Goal: Navigation & Orientation: Find specific page/section

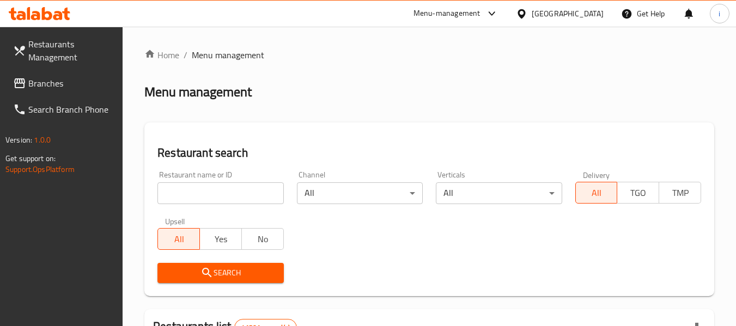
click at [69, 87] on span "Branches" at bounding box center [71, 83] width 86 height 13
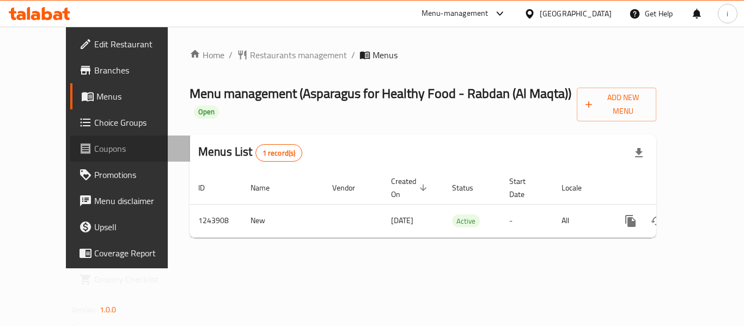
click at [94, 148] on span "Coupons" at bounding box center [137, 148] width 87 height 13
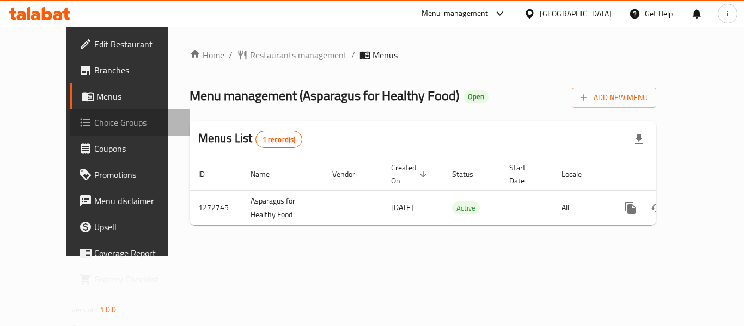
click at [94, 123] on span "Choice Groups" at bounding box center [137, 122] width 87 height 13
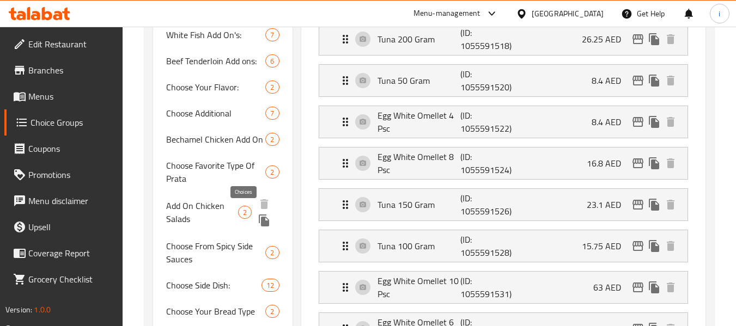
scroll to position [436, 0]
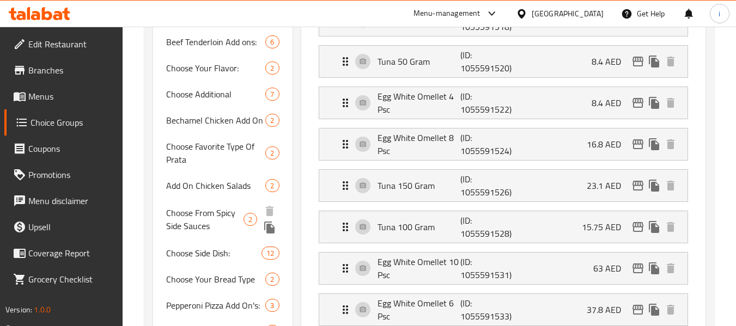
click at [203, 222] on span "Choose From Spicy Side Sauces" at bounding box center [204, 219] width 77 height 26
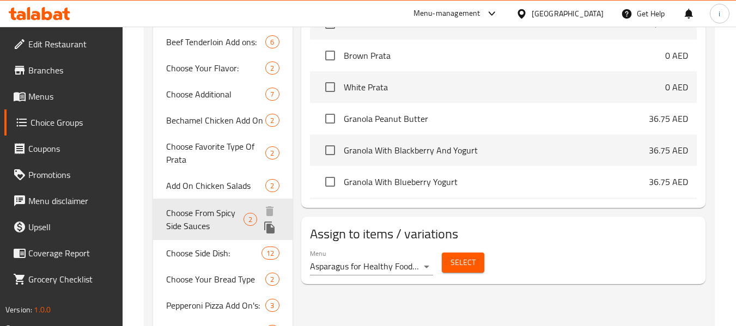
type input "Choose From Spicy Side Sauces"
type input "أختر من صوص جانبي حار"
type input "0"
type input "2"
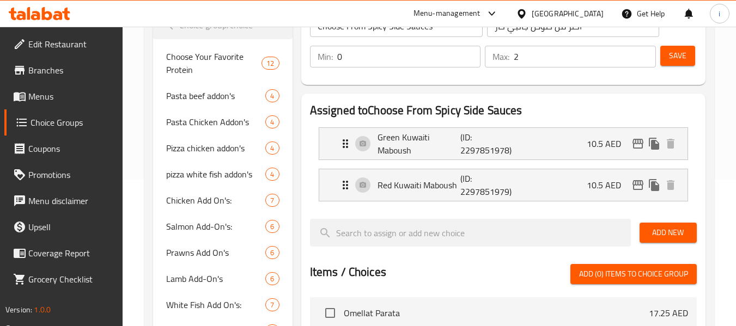
scroll to position [109, 0]
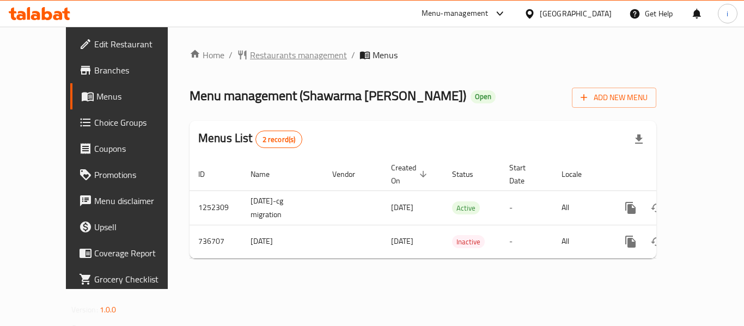
click at [250, 52] on span "Restaurants management" at bounding box center [298, 54] width 97 height 13
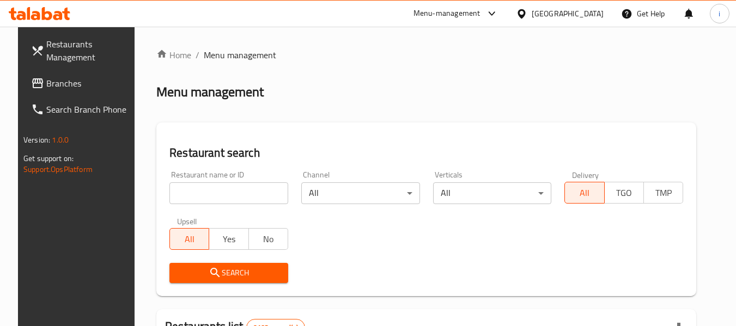
click at [46, 88] on span "Branches" at bounding box center [89, 83] width 86 height 13
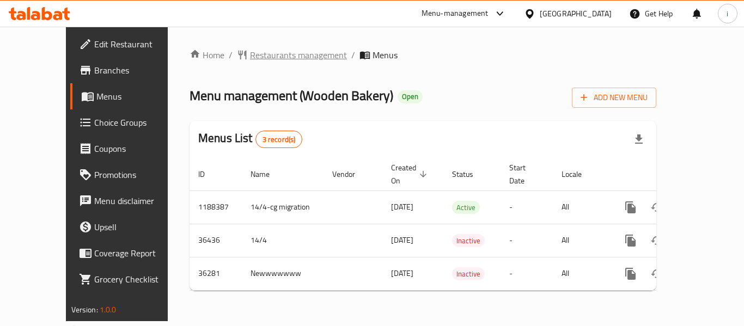
click at [250, 57] on span "Restaurants management" at bounding box center [298, 54] width 97 height 13
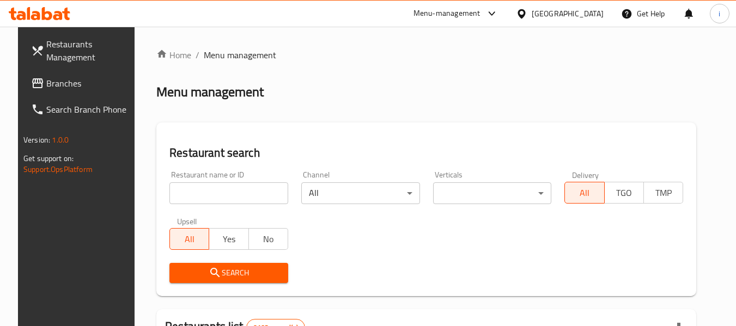
click at [70, 76] on link "Branches" at bounding box center [81, 83] width 119 height 26
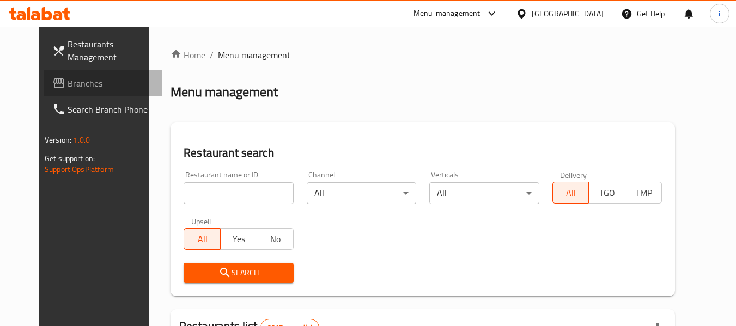
click at [68, 83] on span "Branches" at bounding box center [111, 83] width 86 height 13
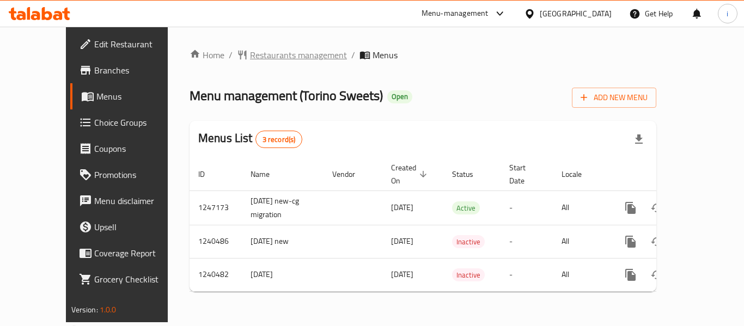
click at [250, 55] on span "Restaurants management" at bounding box center [298, 54] width 97 height 13
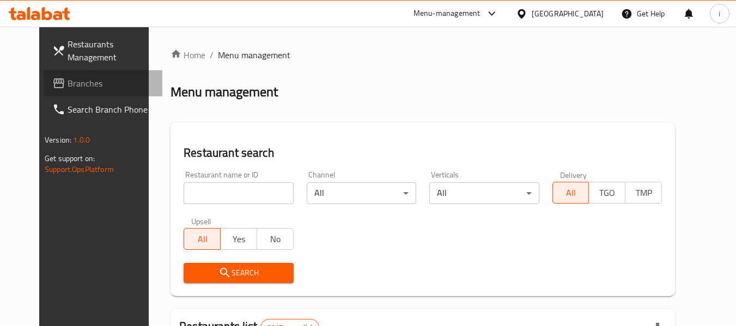
click at [68, 90] on span "Branches" at bounding box center [111, 83] width 86 height 13
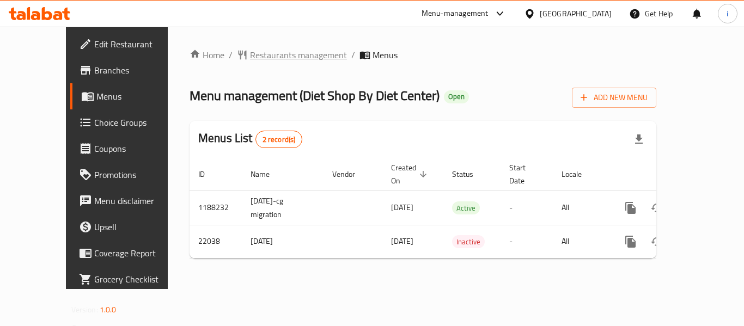
click at [250, 55] on span "Restaurants management" at bounding box center [298, 54] width 97 height 13
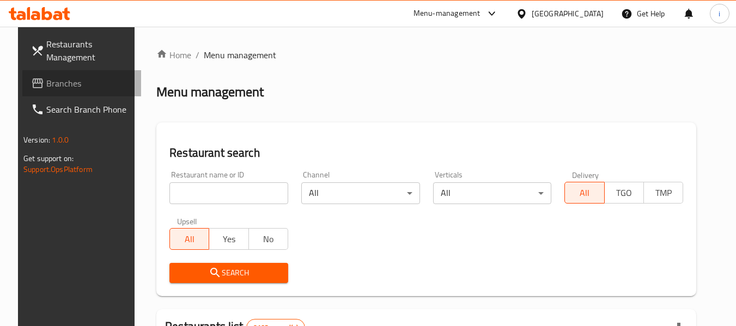
click at [58, 89] on span "Branches" at bounding box center [89, 83] width 86 height 13
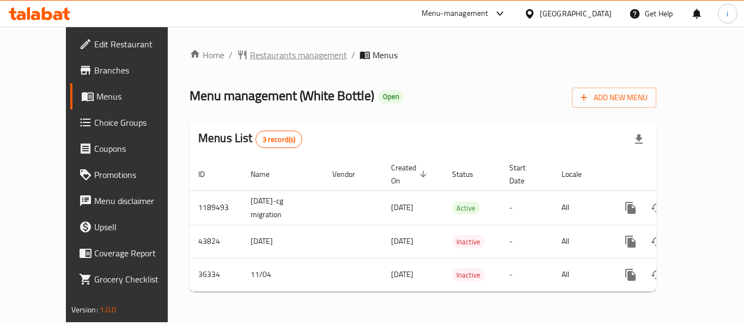
click at [250, 55] on span "Restaurants management" at bounding box center [298, 54] width 97 height 13
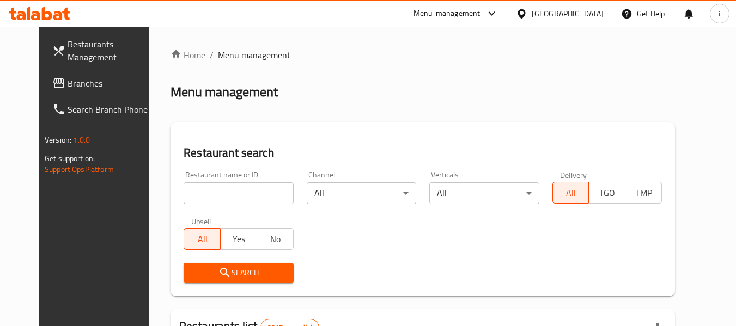
click at [68, 84] on span "Branches" at bounding box center [111, 83] width 86 height 13
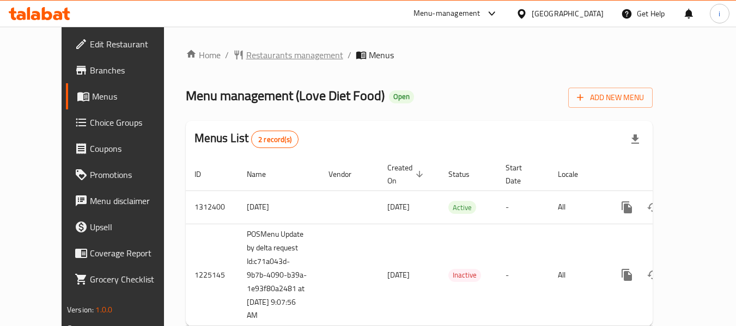
click at [246, 51] on span "Restaurants management" at bounding box center [294, 54] width 97 height 13
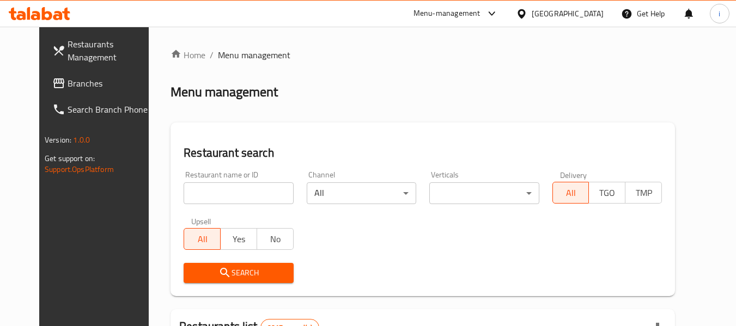
click at [221, 183] on input "search" at bounding box center [239, 194] width 110 height 22
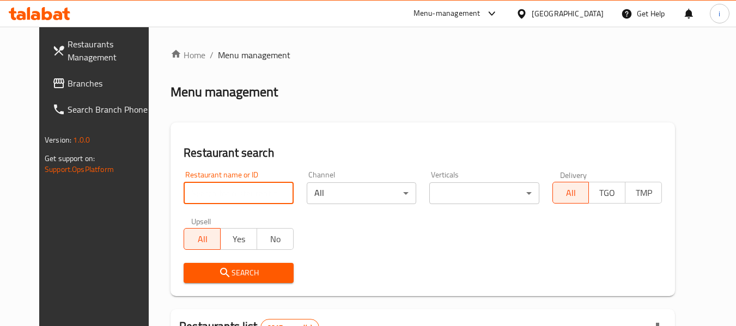
paste input "667051"
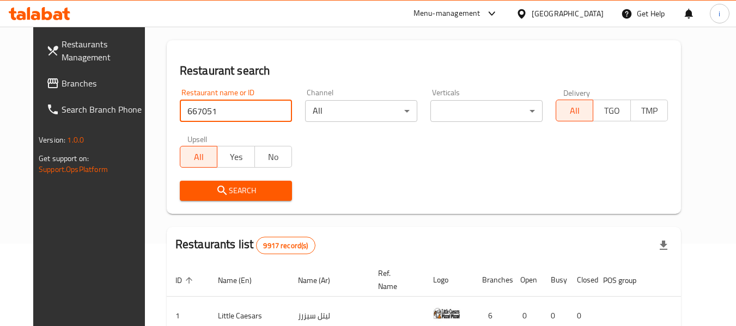
scroll to position [109, 0]
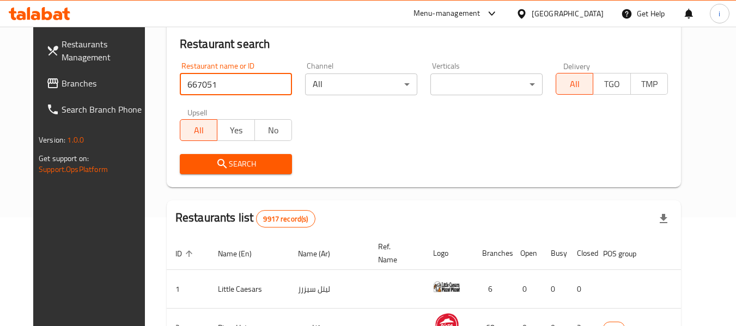
type input "667051"
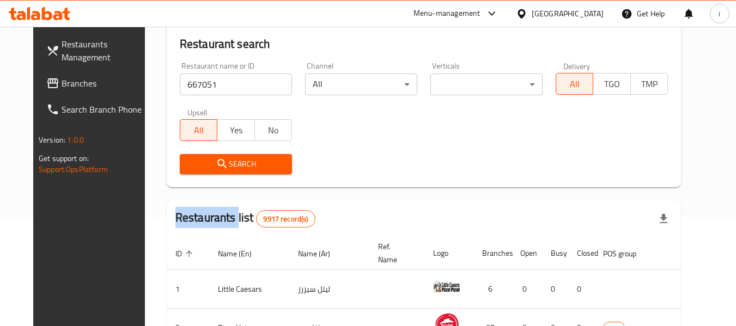
click at [215, 175] on div "Search" at bounding box center [235, 164] width 125 height 33
click at [218, 166] on span "Search" at bounding box center [236, 164] width 95 height 14
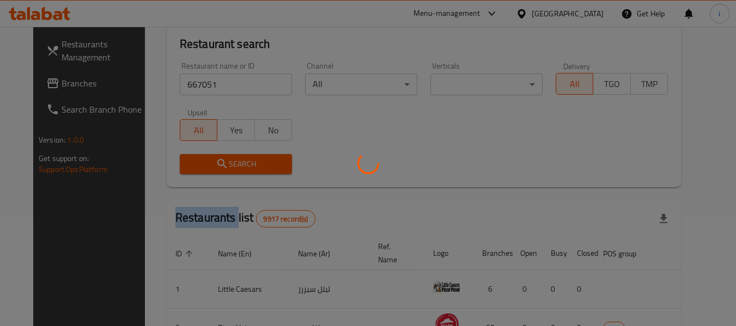
click at [218, 166] on div at bounding box center [368, 163] width 736 height 326
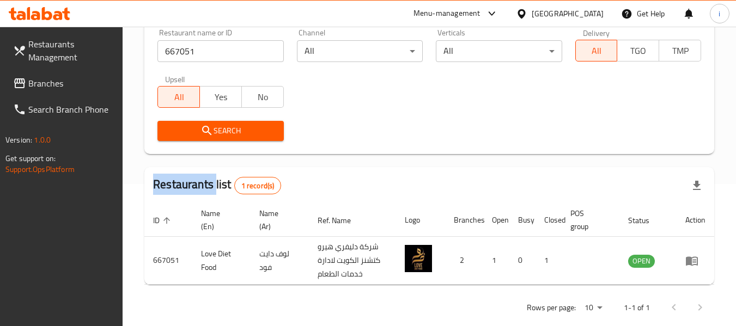
scroll to position [160, 0]
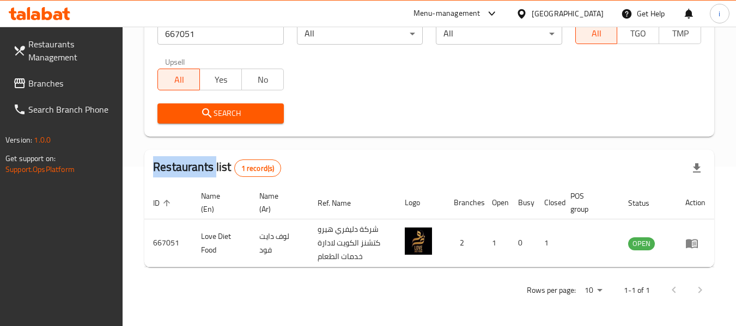
click at [74, 88] on span "Branches" at bounding box center [71, 83] width 86 height 13
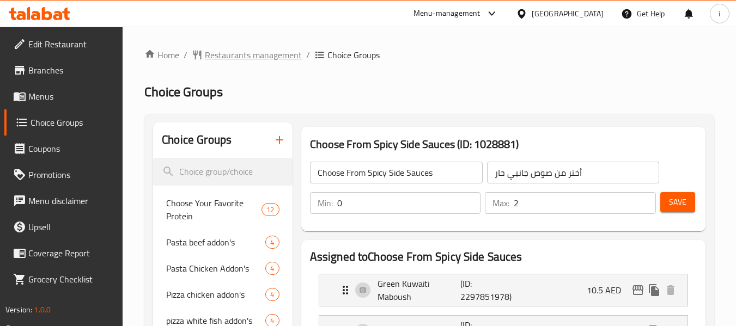
click at [212, 60] on span "Restaurants management" at bounding box center [253, 54] width 97 height 13
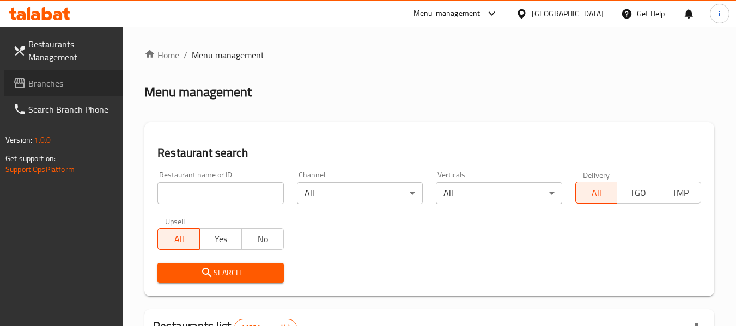
click at [57, 87] on span "Branches" at bounding box center [71, 83] width 86 height 13
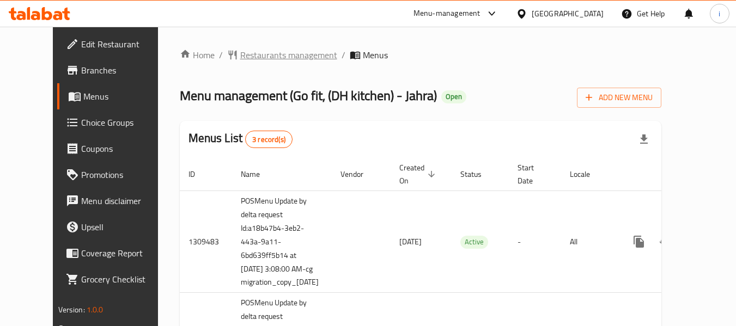
click at [240, 50] on span "Restaurants management" at bounding box center [288, 54] width 97 height 13
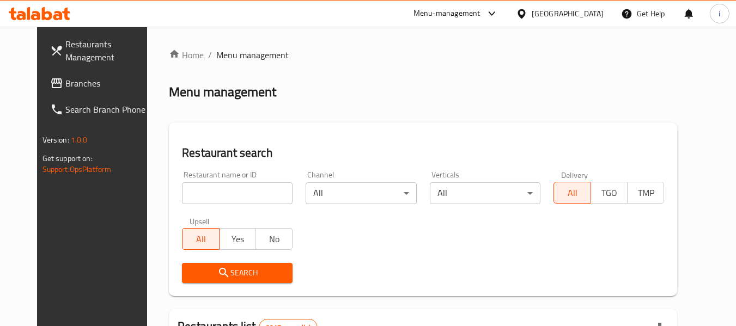
click at [206, 193] on input "search" at bounding box center [237, 194] width 111 height 22
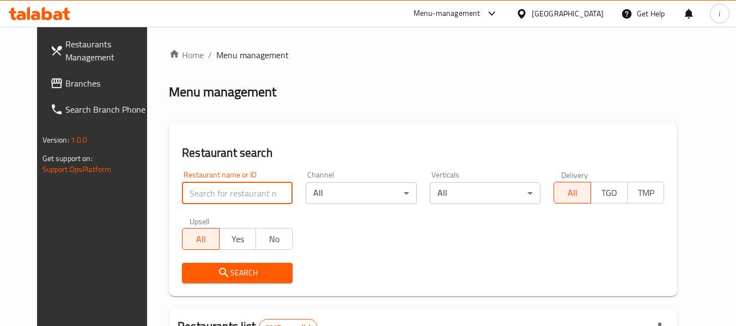
paste input "677501"
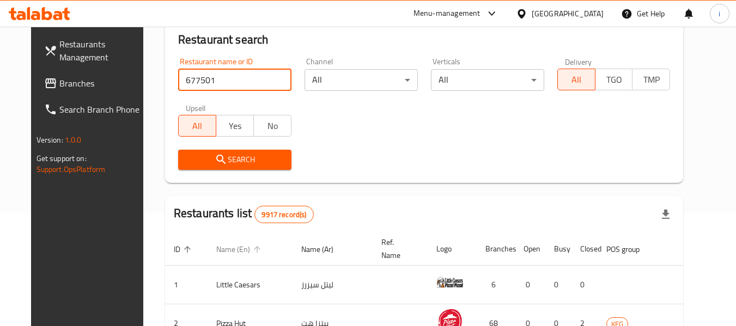
scroll to position [163, 0]
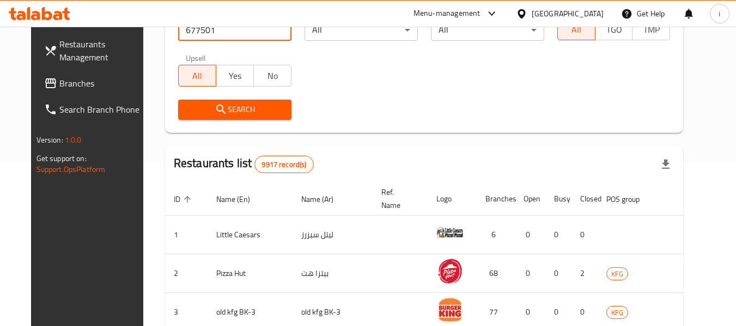
type input "677501"
click at [224, 117] on button "Search" at bounding box center [234, 110] width 113 height 20
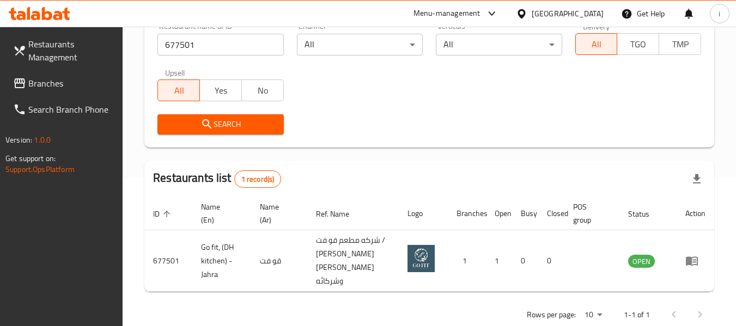
scroll to position [64, 0]
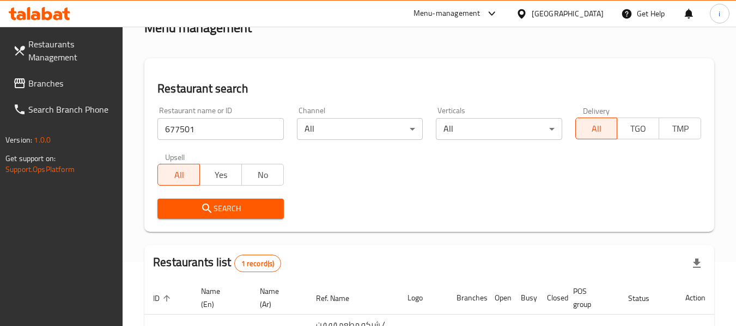
click at [83, 83] on span "Branches" at bounding box center [71, 83] width 86 height 13
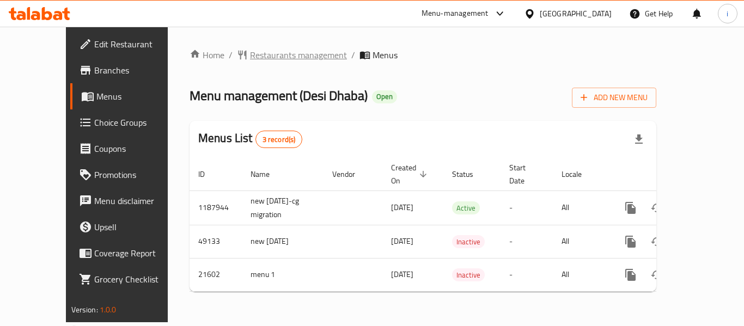
click at [250, 53] on span "Restaurants management" at bounding box center [298, 54] width 97 height 13
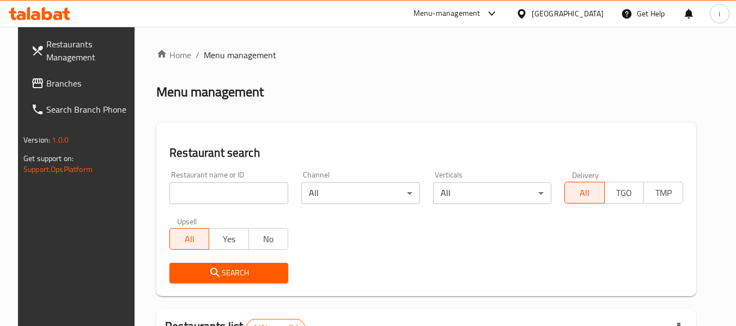
click at [46, 85] on span "Branches" at bounding box center [89, 83] width 86 height 13
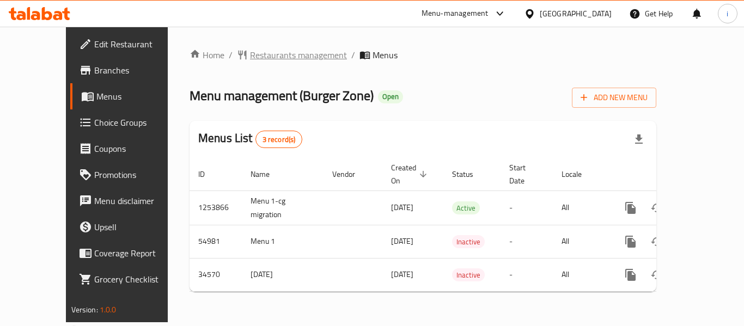
click at [250, 52] on span "Restaurants management" at bounding box center [298, 54] width 97 height 13
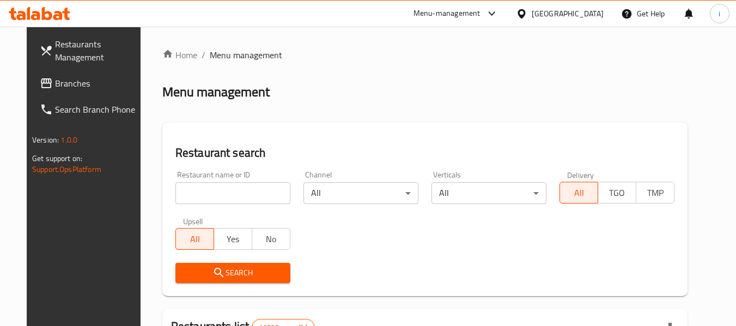
click at [55, 84] on span "Branches" at bounding box center [98, 83] width 86 height 13
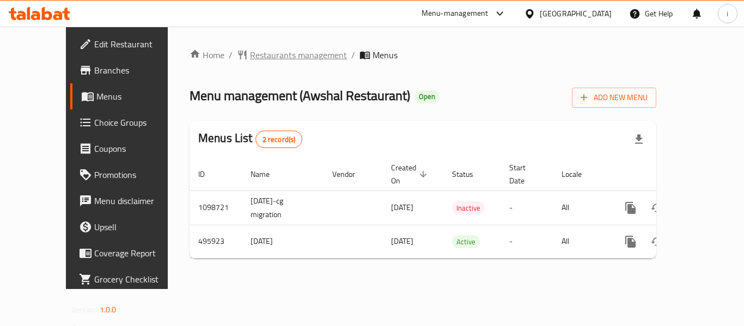
click at [250, 54] on span "Restaurants management" at bounding box center [298, 54] width 97 height 13
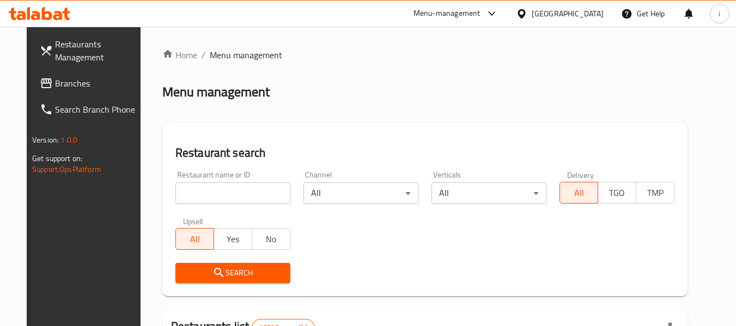
click at [212, 198] on input "search" at bounding box center [232, 194] width 115 height 22
paste input "634309"
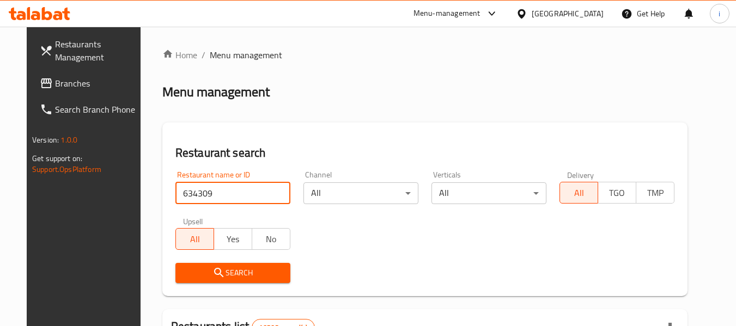
type input "634309"
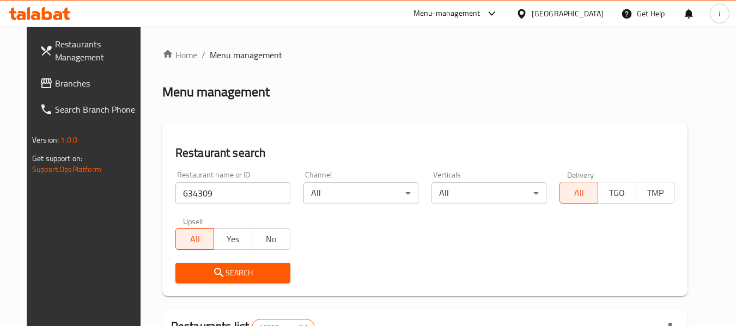
click at [192, 278] on span "Search" at bounding box center [233, 273] width 98 height 14
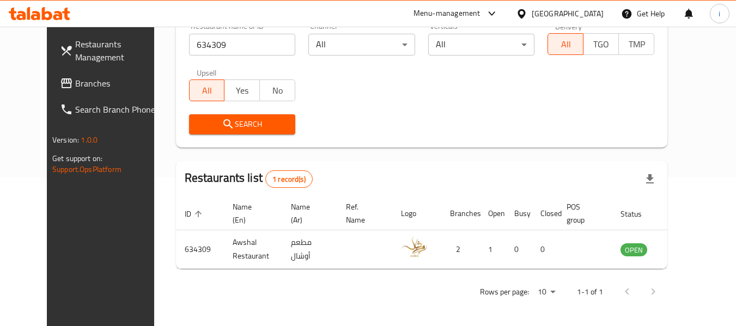
scroll to position [150, 0]
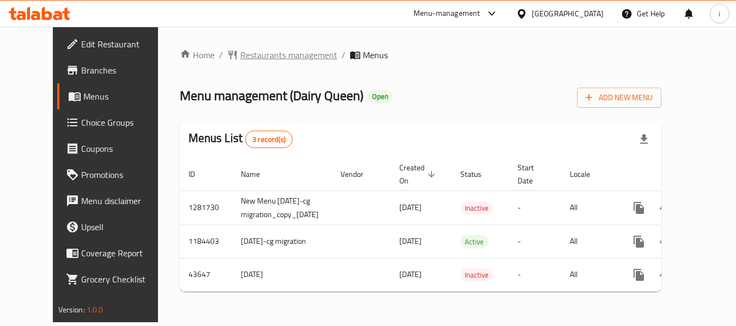
click at [227, 57] on icon "breadcrumb" at bounding box center [232, 55] width 11 height 11
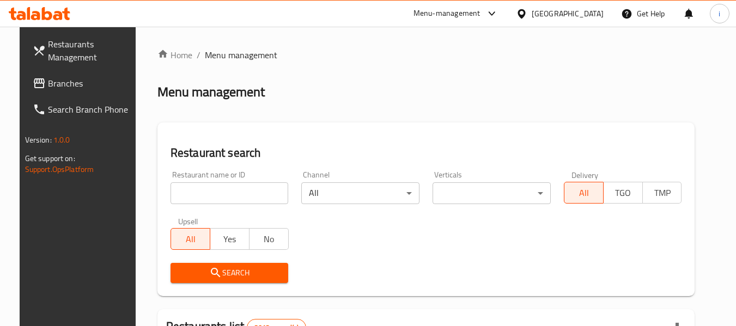
click at [57, 82] on span "Branches" at bounding box center [91, 83] width 86 height 13
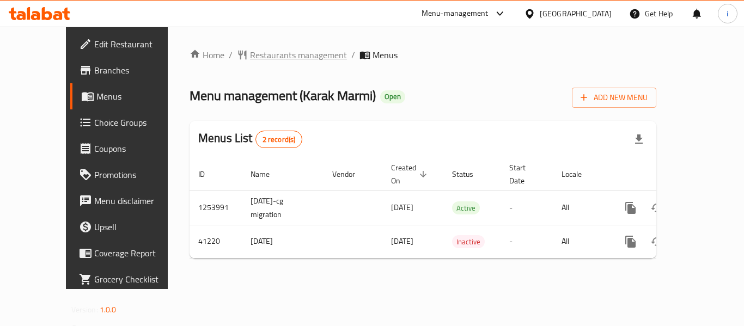
click at [250, 50] on span "Restaurants management" at bounding box center [298, 54] width 97 height 13
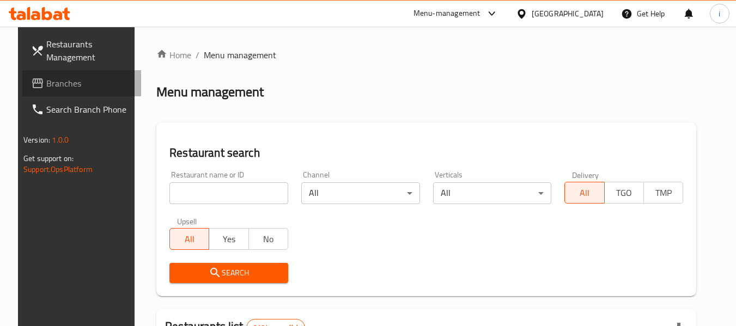
click at [46, 90] on span "Branches" at bounding box center [89, 83] width 86 height 13
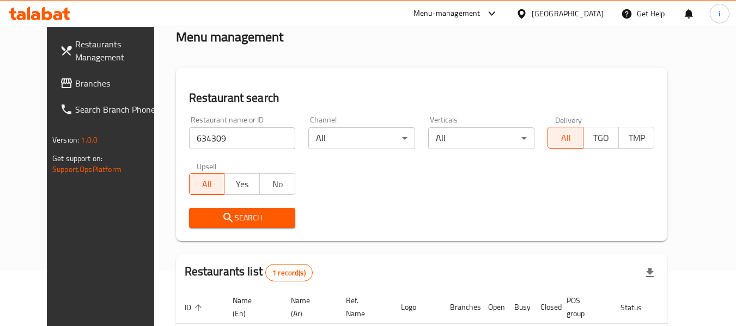
scroll to position [41, 0]
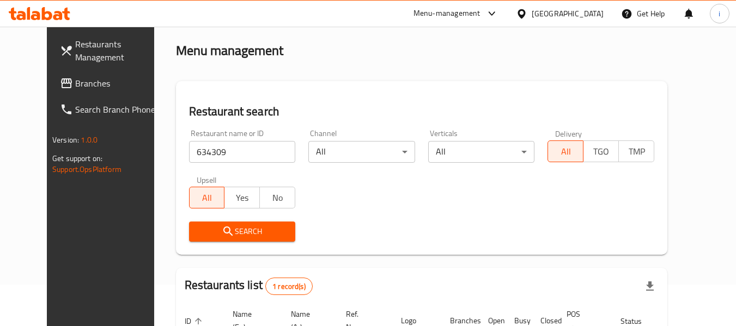
click at [75, 88] on span "Branches" at bounding box center [118, 83] width 86 height 13
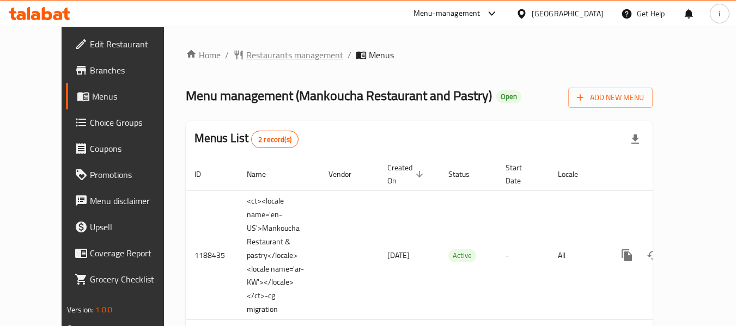
click at [246, 53] on span "Restaurants management" at bounding box center [294, 54] width 97 height 13
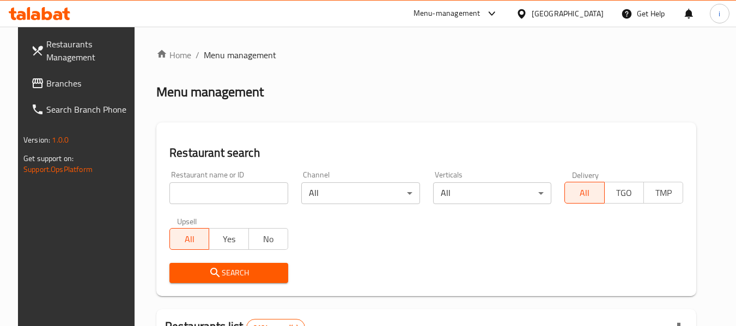
click at [190, 198] on input "search" at bounding box center [228, 194] width 119 height 22
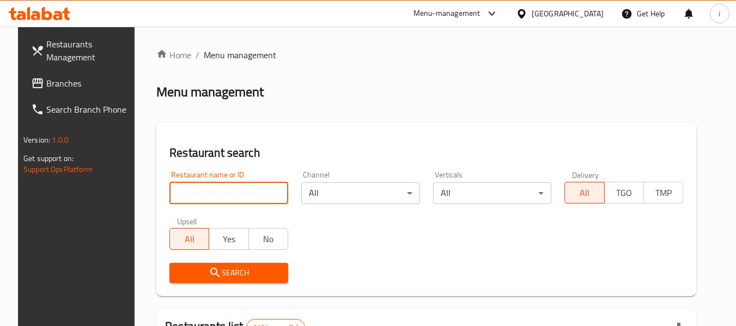
paste input "17201"
type input "17201"
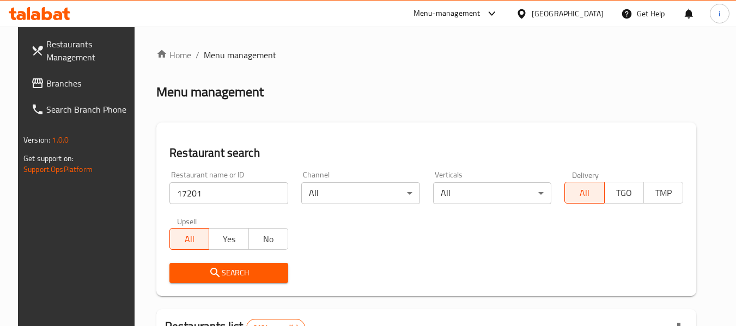
click at [196, 273] on span "Search" at bounding box center [228, 273] width 101 height 14
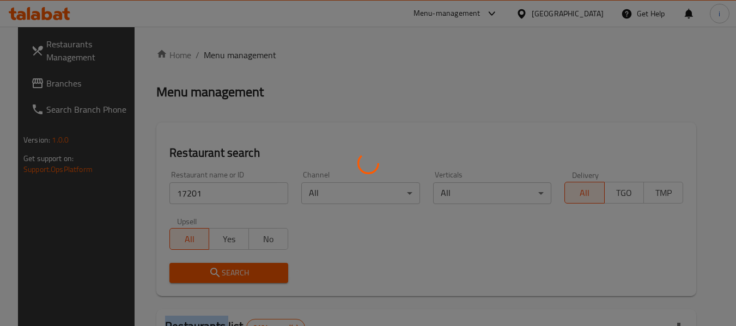
click at [196, 273] on div at bounding box center [368, 163] width 736 height 326
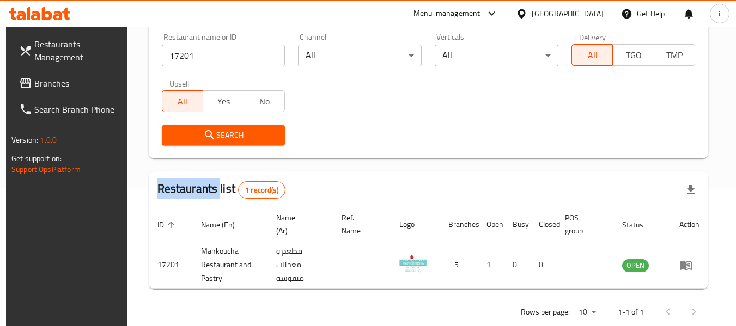
scroll to position [160, 0]
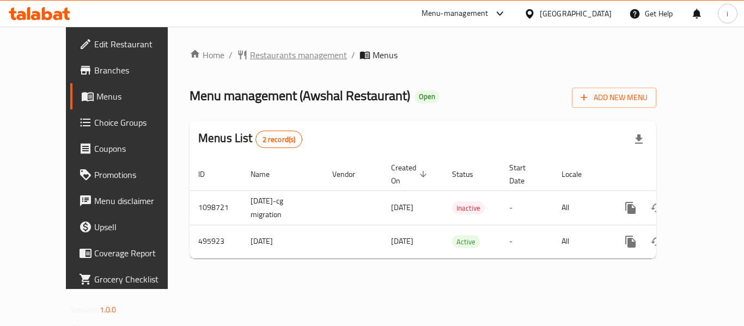
click at [250, 60] on span "Restaurants management" at bounding box center [298, 54] width 97 height 13
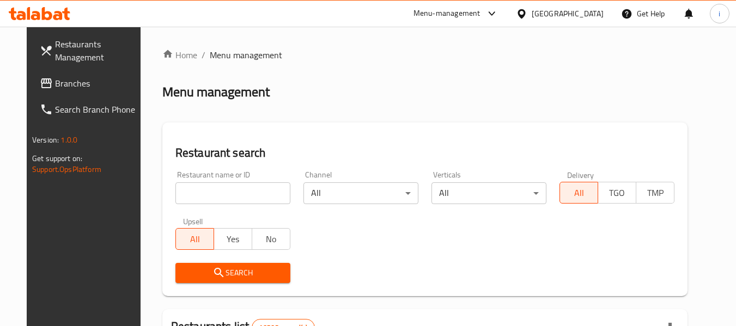
click at [60, 81] on span "Branches" at bounding box center [98, 83] width 86 height 13
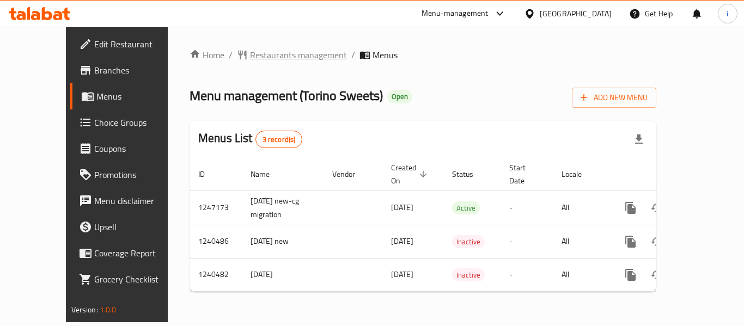
click at [250, 60] on span "Restaurants management" at bounding box center [298, 54] width 97 height 13
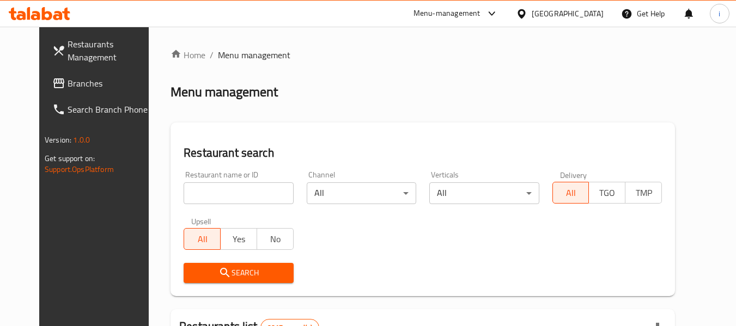
click at [87, 104] on span "Search Branch Phone" at bounding box center [111, 109] width 86 height 13
click at [74, 78] on span "Branches" at bounding box center [111, 83] width 86 height 13
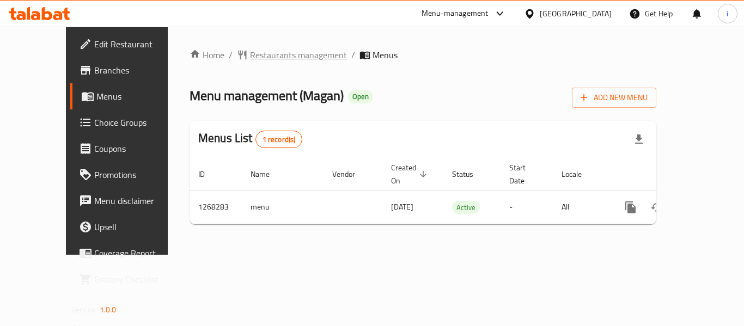
click at [250, 51] on span "Restaurants management" at bounding box center [298, 54] width 97 height 13
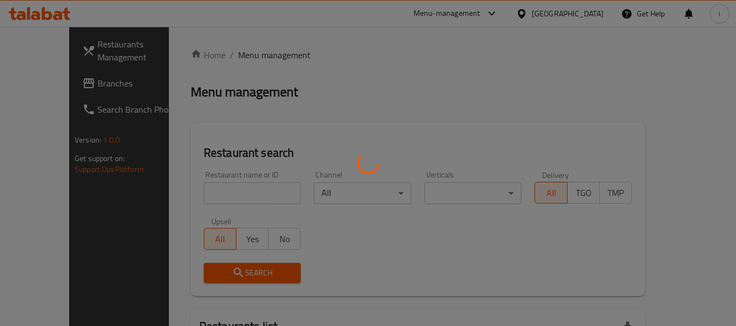
click at [44, 86] on div at bounding box center [368, 163] width 736 height 326
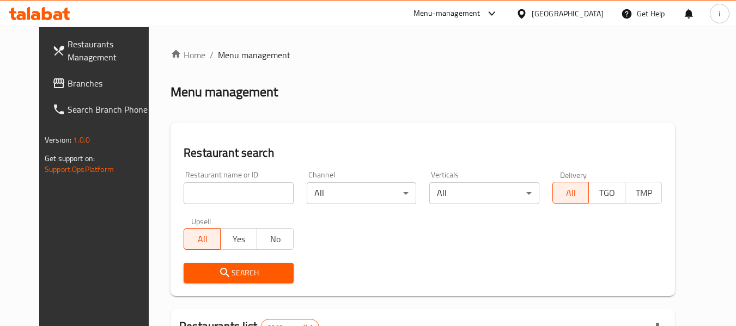
click at [68, 86] on span "Branches" at bounding box center [111, 83] width 86 height 13
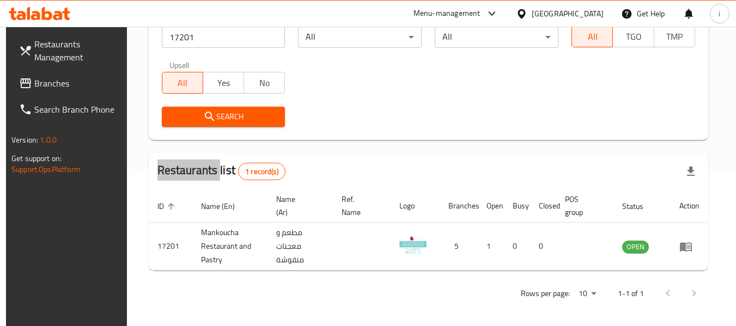
scroll to position [51, 0]
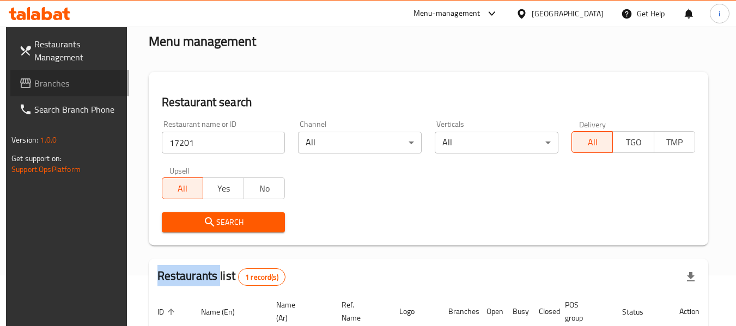
click at [76, 89] on span "Branches" at bounding box center [77, 83] width 86 height 13
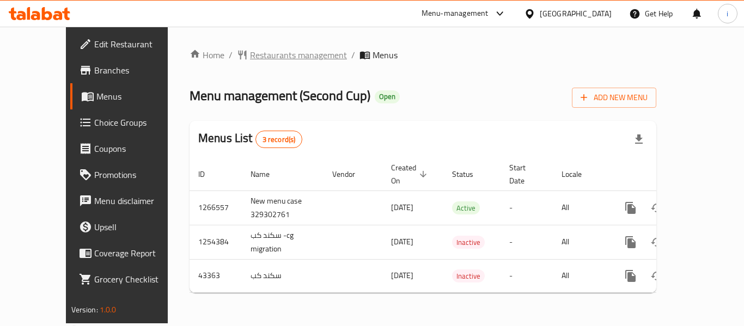
click at [250, 55] on span "Restaurants management" at bounding box center [298, 54] width 97 height 13
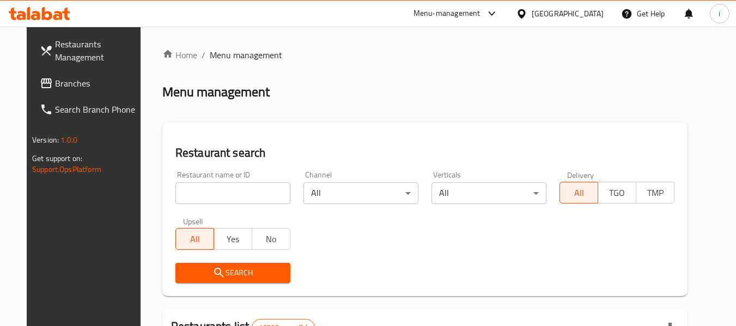
click at [55, 90] on span "Branches" at bounding box center [98, 83] width 86 height 13
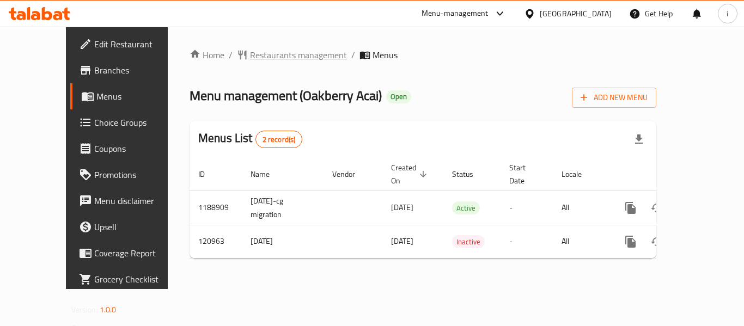
click at [250, 48] on span "Restaurants management" at bounding box center [298, 54] width 97 height 13
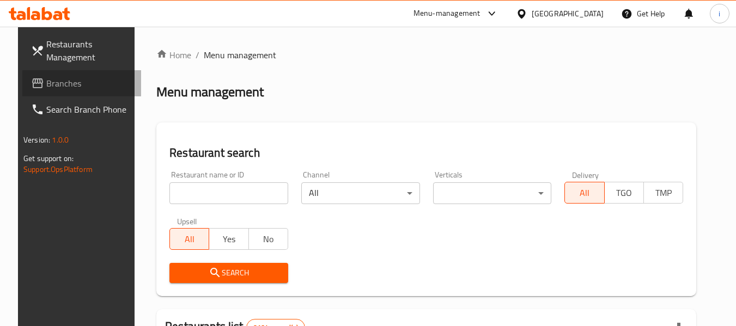
click at [22, 81] on link "Branches" at bounding box center [81, 83] width 119 height 26
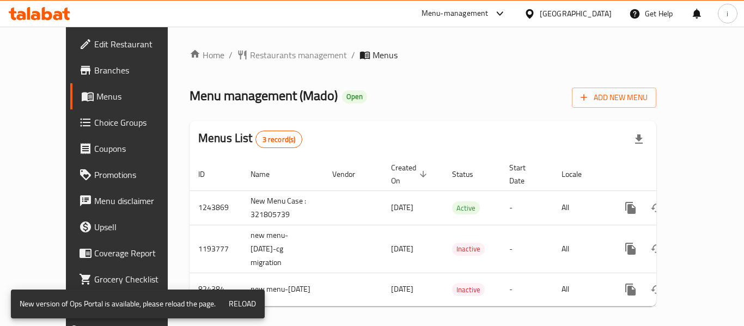
click at [65, 5] on div at bounding box center [39, 14] width 79 height 22
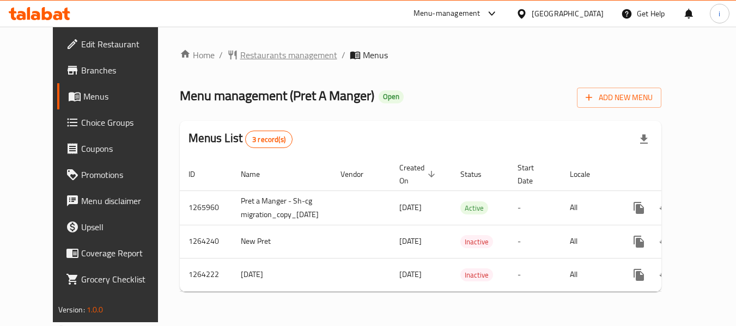
click at [247, 49] on span "Restaurants management" at bounding box center [288, 54] width 97 height 13
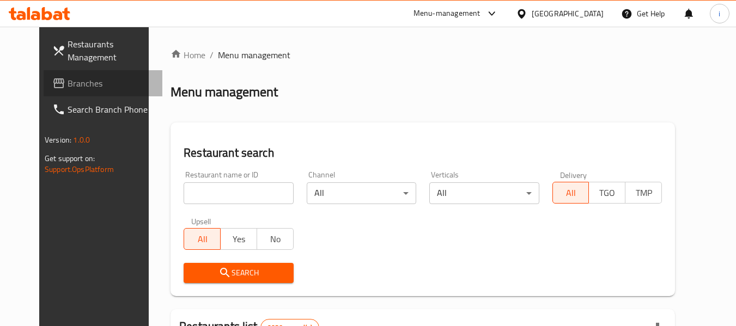
click at [49, 92] on link "Branches" at bounding box center [103, 83] width 119 height 26
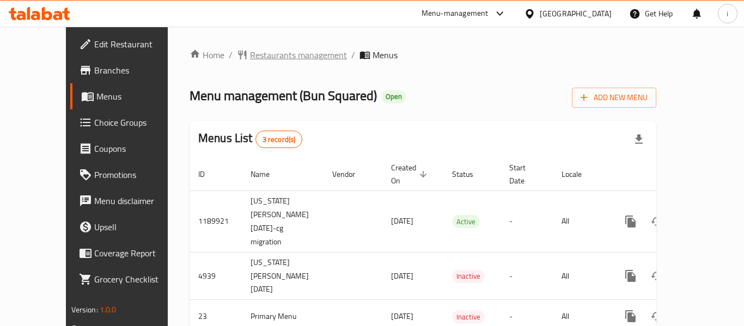
click at [250, 57] on span "Restaurants management" at bounding box center [298, 54] width 97 height 13
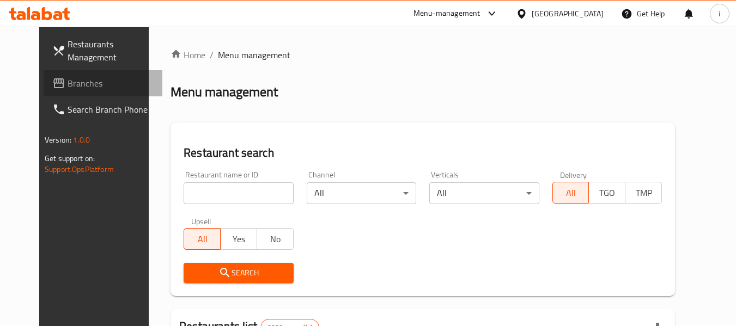
click at [66, 94] on link "Branches" at bounding box center [103, 83] width 119 height 26
